Goal: Task Accomplishment & Management: Use online tool/utility

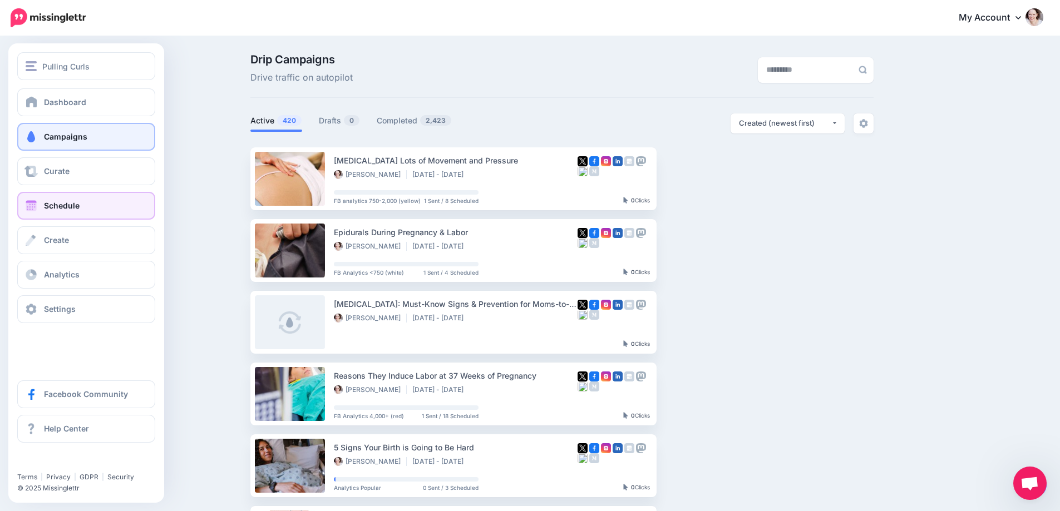
click at [58, 207] on span "Schedule" at bounding box center [62, 205] width 36 height 9
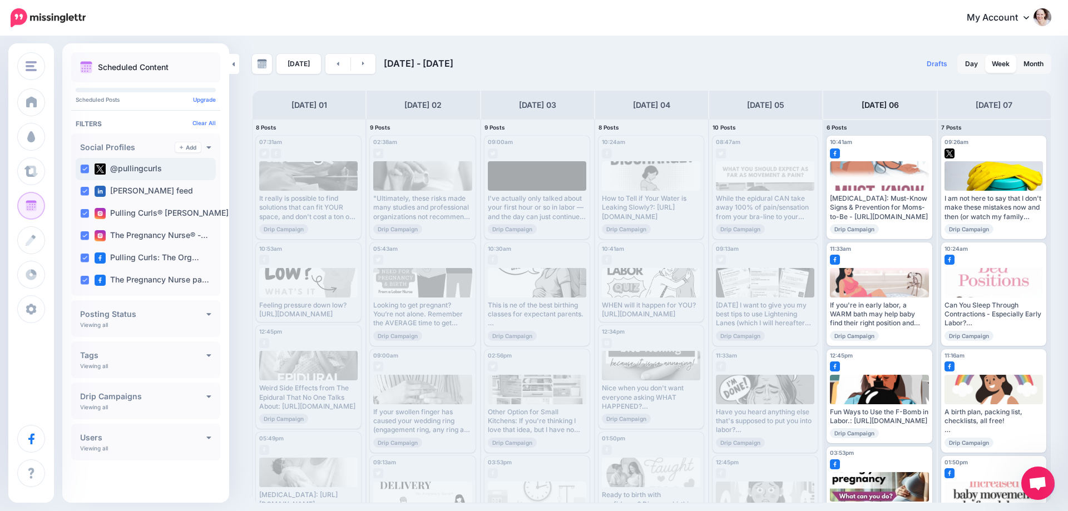
click at [82, 165] on ins at bounding box center [84, 169] width 9 height 9
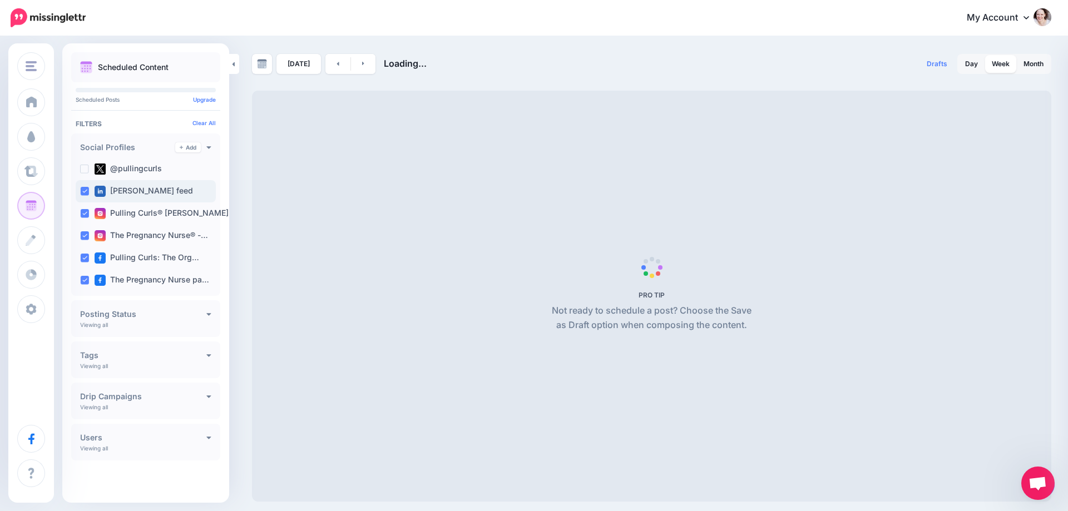
click at [83, 189] on ins at bounding box center [84, 191] width 9 height 9
click at [82, 215] on ins at bounding box center [84, 213] width 9 height 9
click at [83, 233] on ins at bounding box center [84, 236] width 9 height 9
click at [83, 260] on ins at bounding box center [84, 258] width 9 height 9
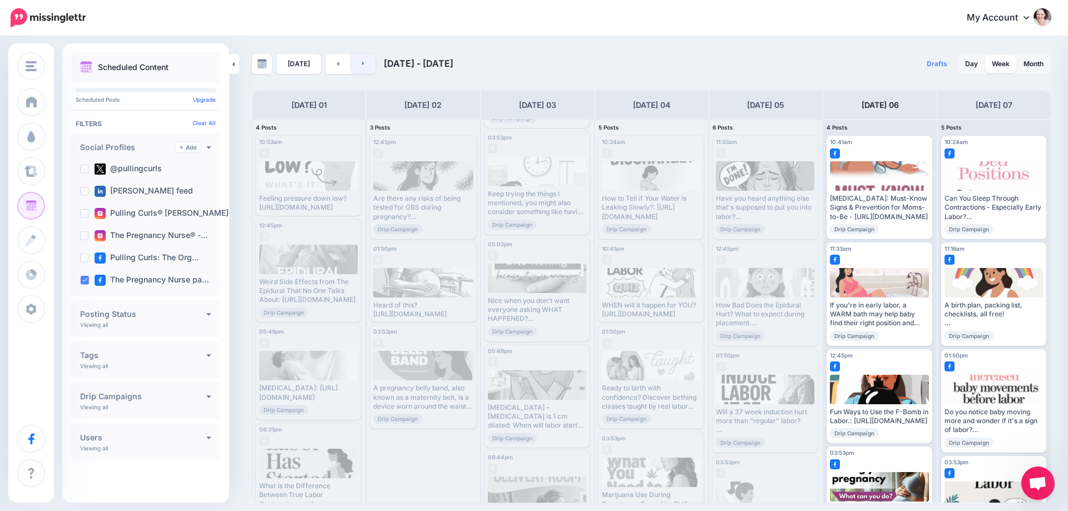
click at [365, 55] on link at bounding box center [363, 64] width 25 height 20
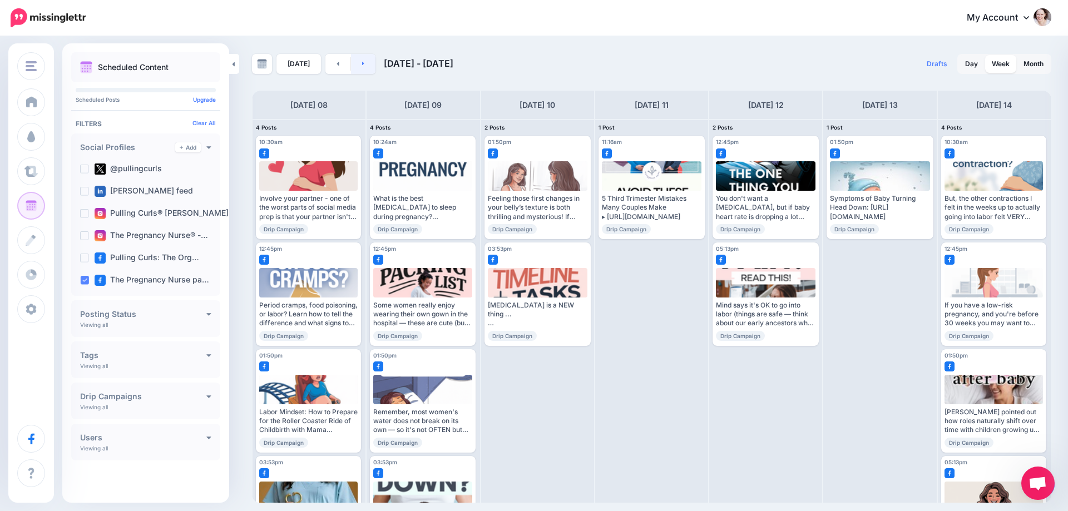
click at [363, 61] on link at bounding box center [363, 64] width 25 height 20
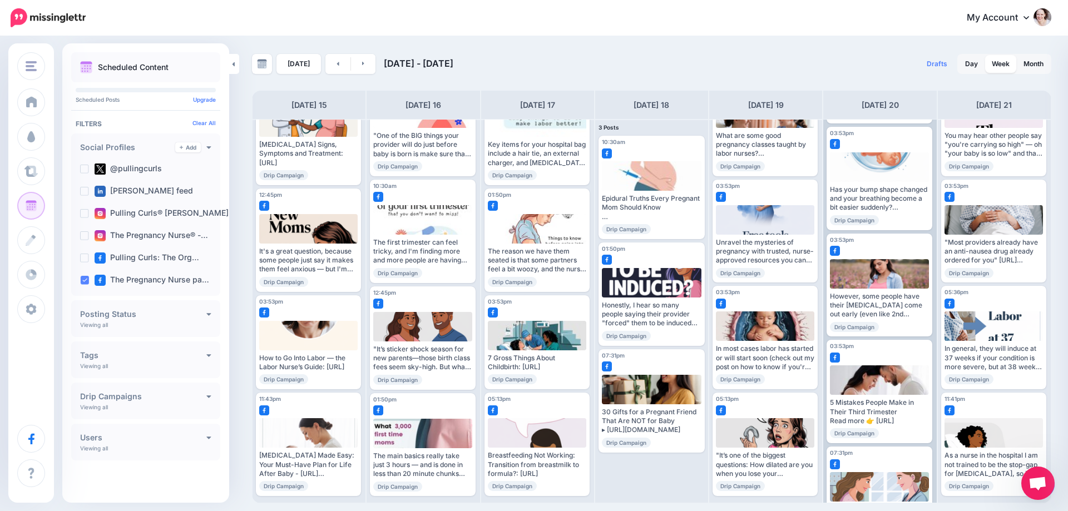
scroll to position [383, 0]
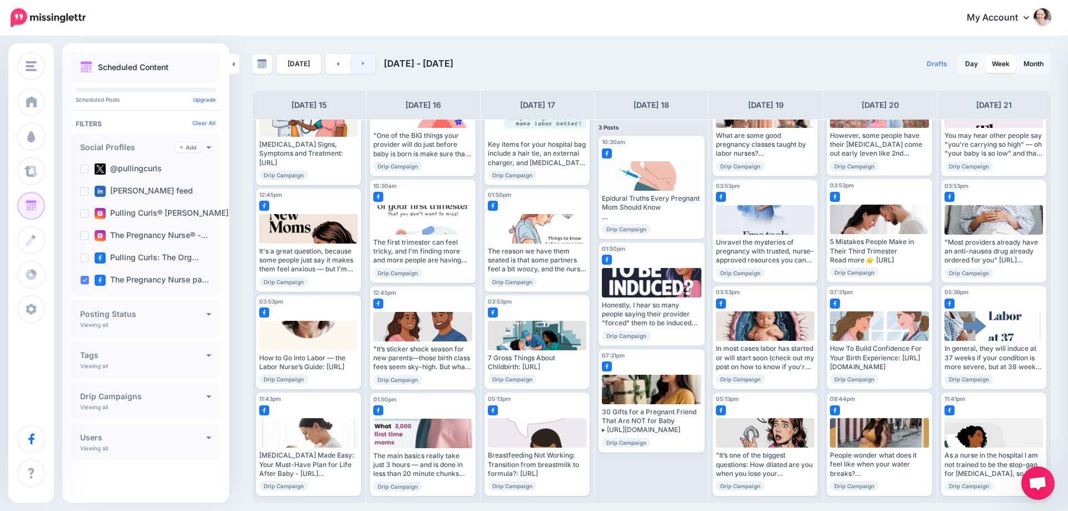
click at [367, 67] on link at bounding box center [363, 64] width 25 height 20
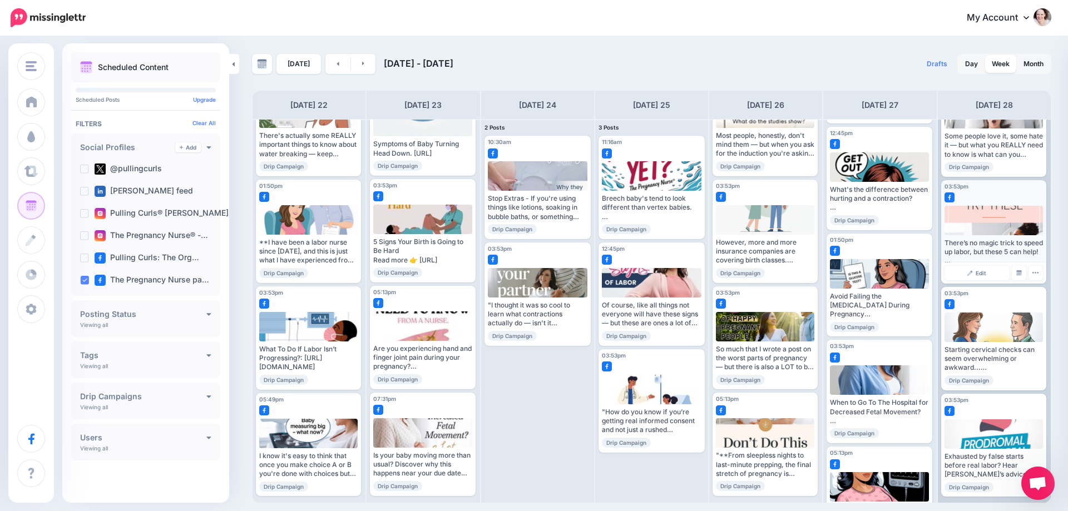
scroll to position [63, 0]
